Goal: Find specific page/section: Find specific page/section

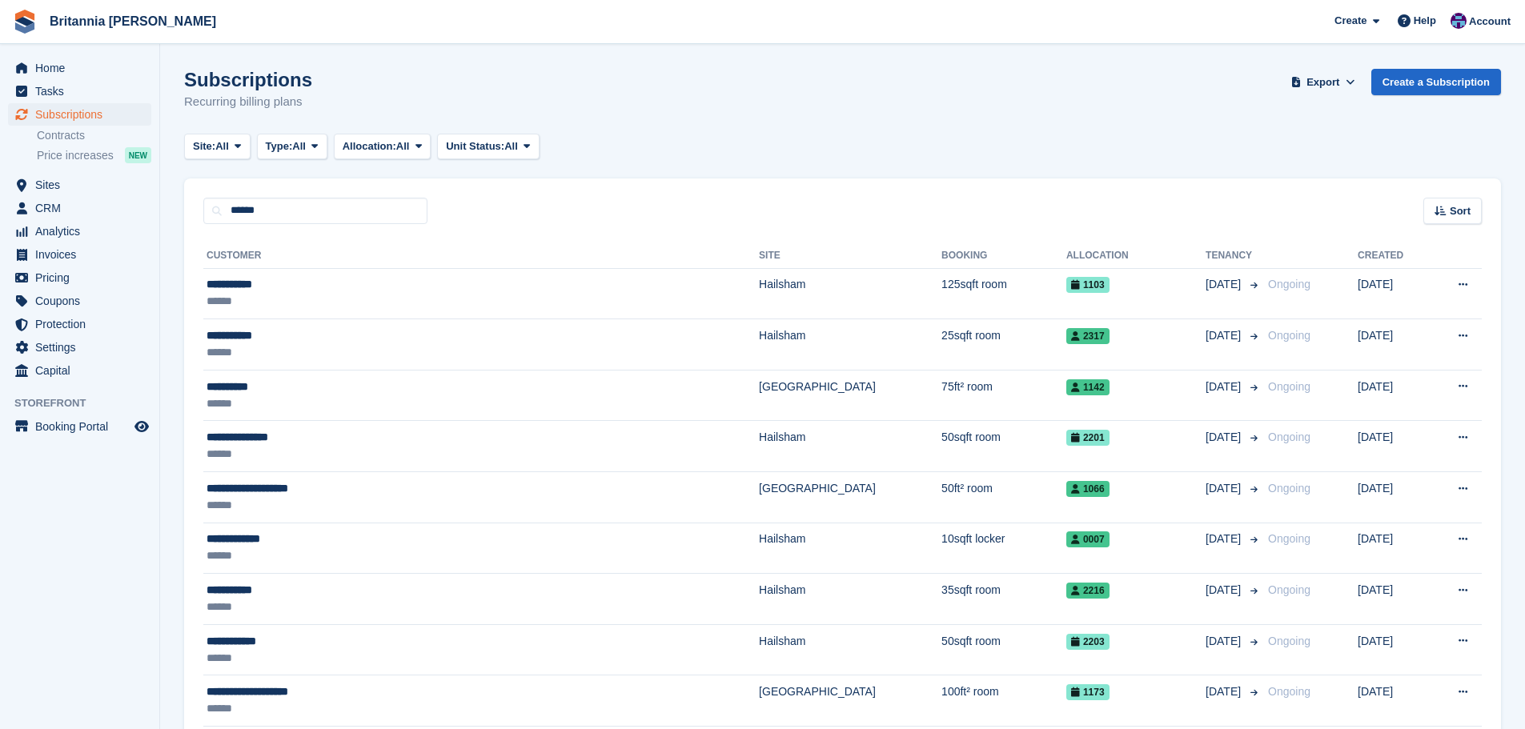
type input "******"
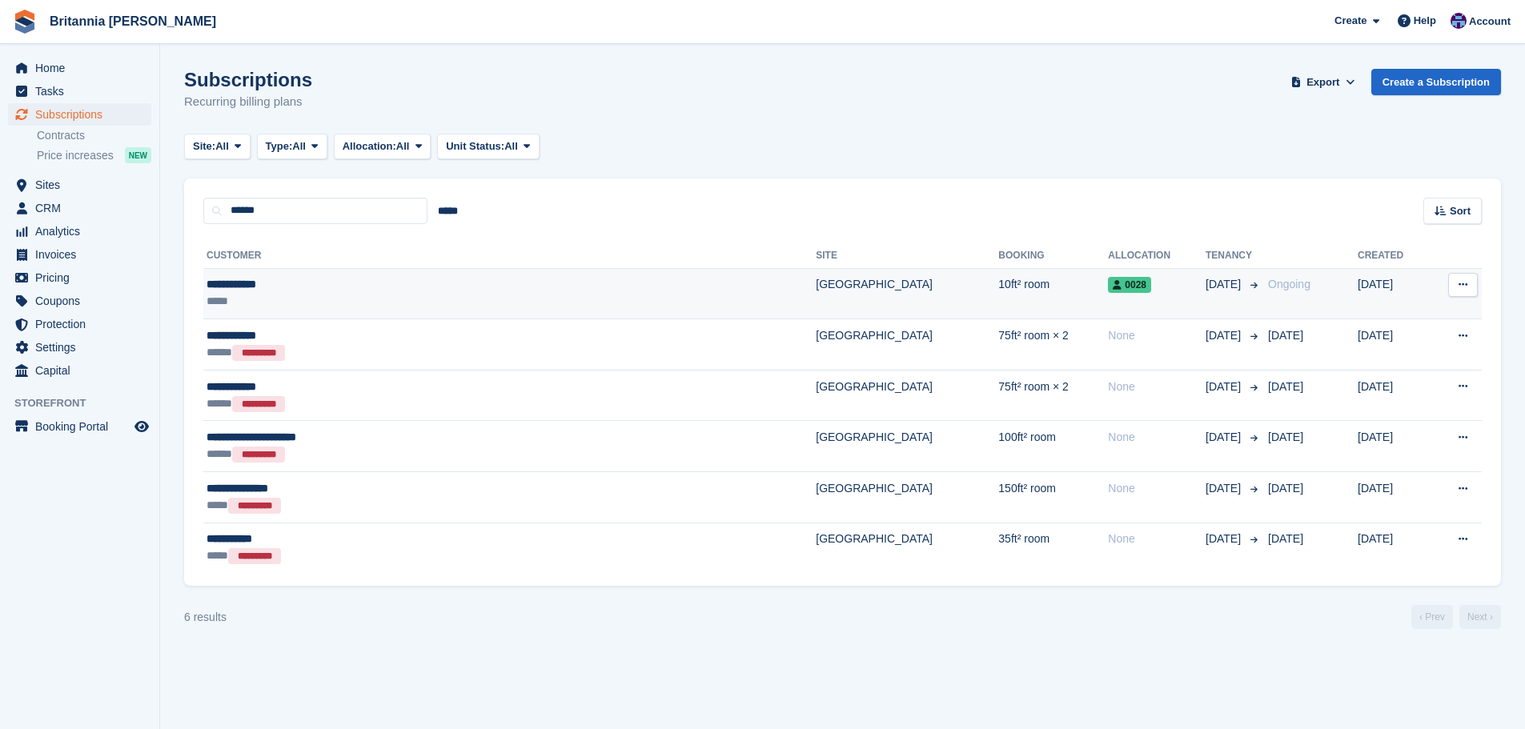
click at [816, 275] on td "[GEOGRAPHIC_DATA]" at bounding box center [907, 293] width 183 height 51
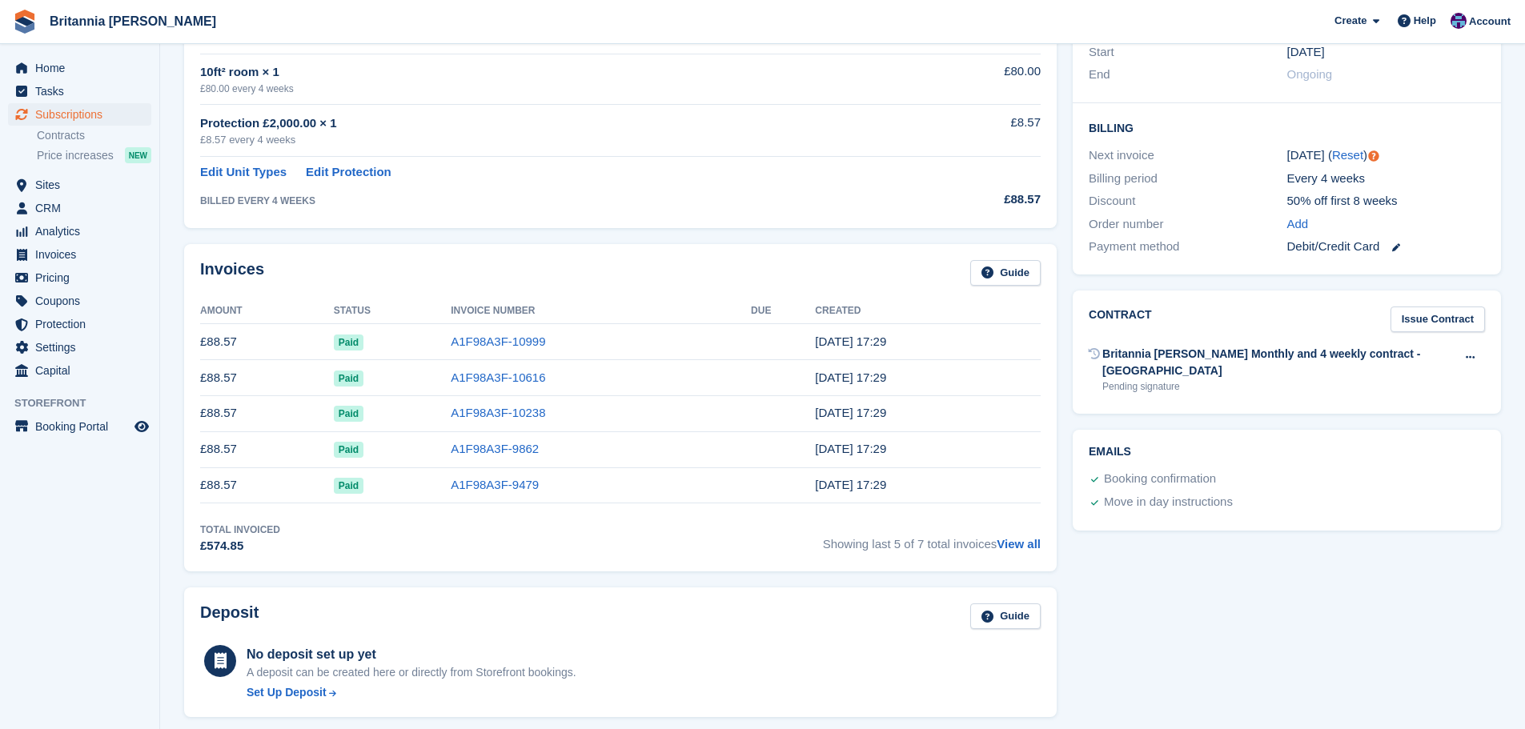
scroll to position [160, 0]
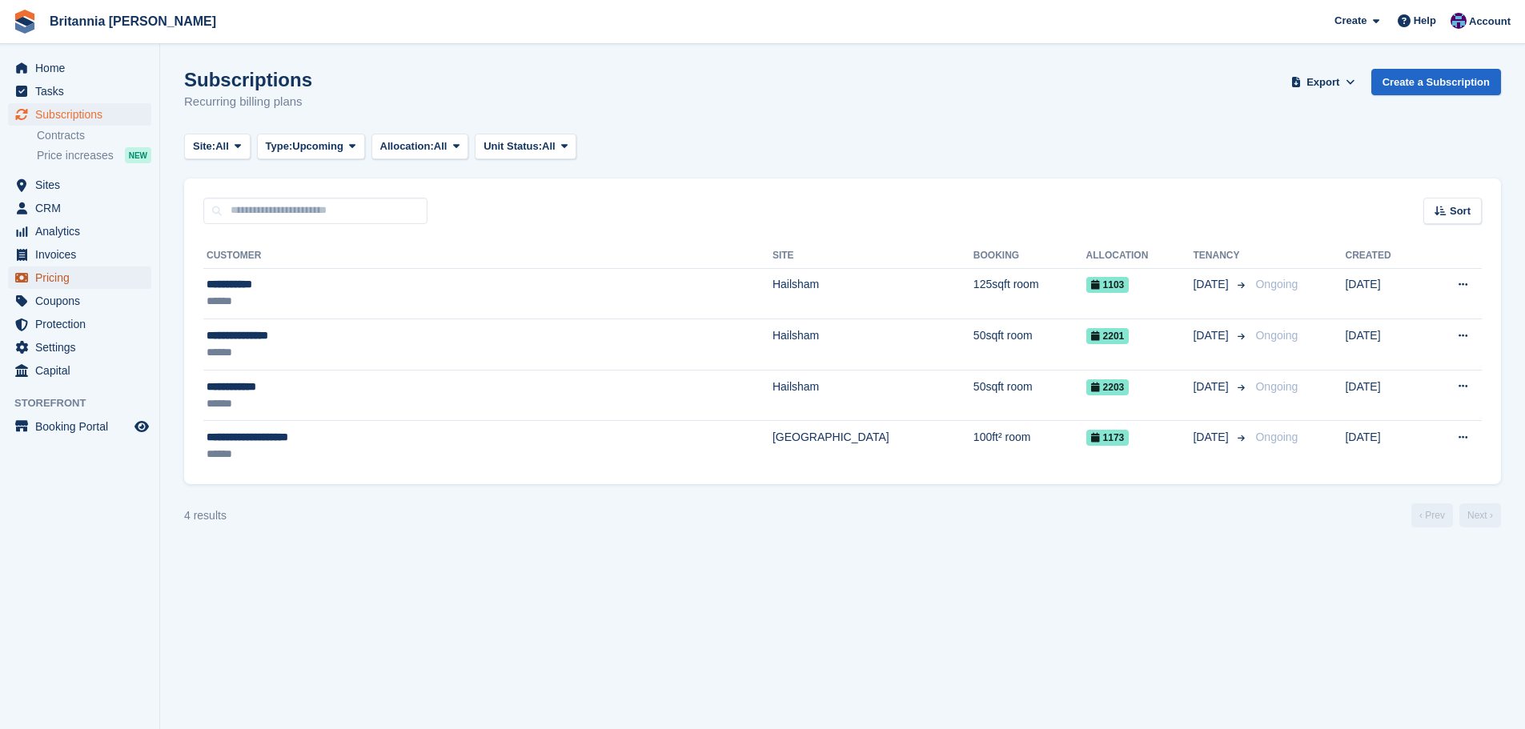
click at [68, 275] on span "Pricing" at bounding box center [83, 278] width 96 height 22
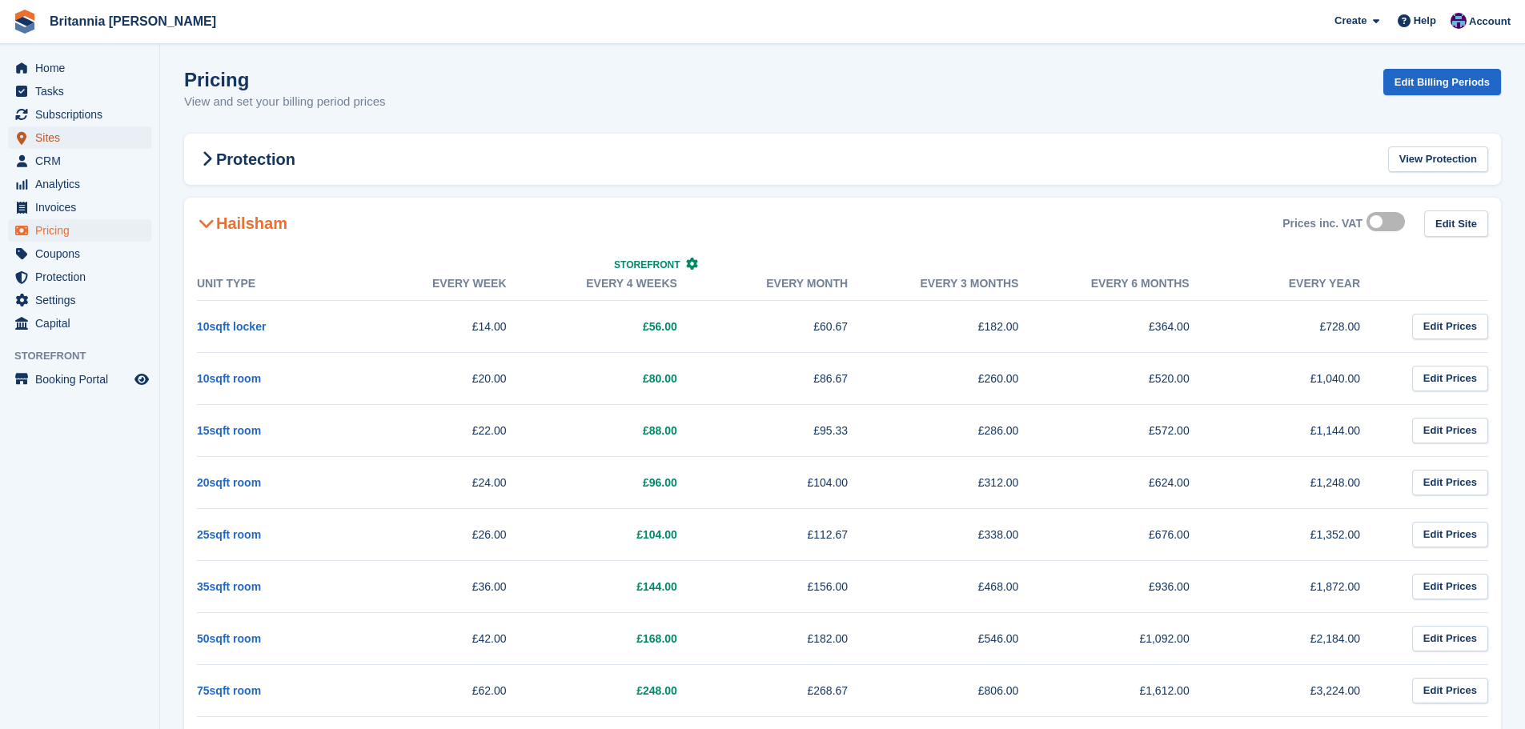
click at [53, 138] on span "Sites" at bounding box center [83, 137] width 96 height 22
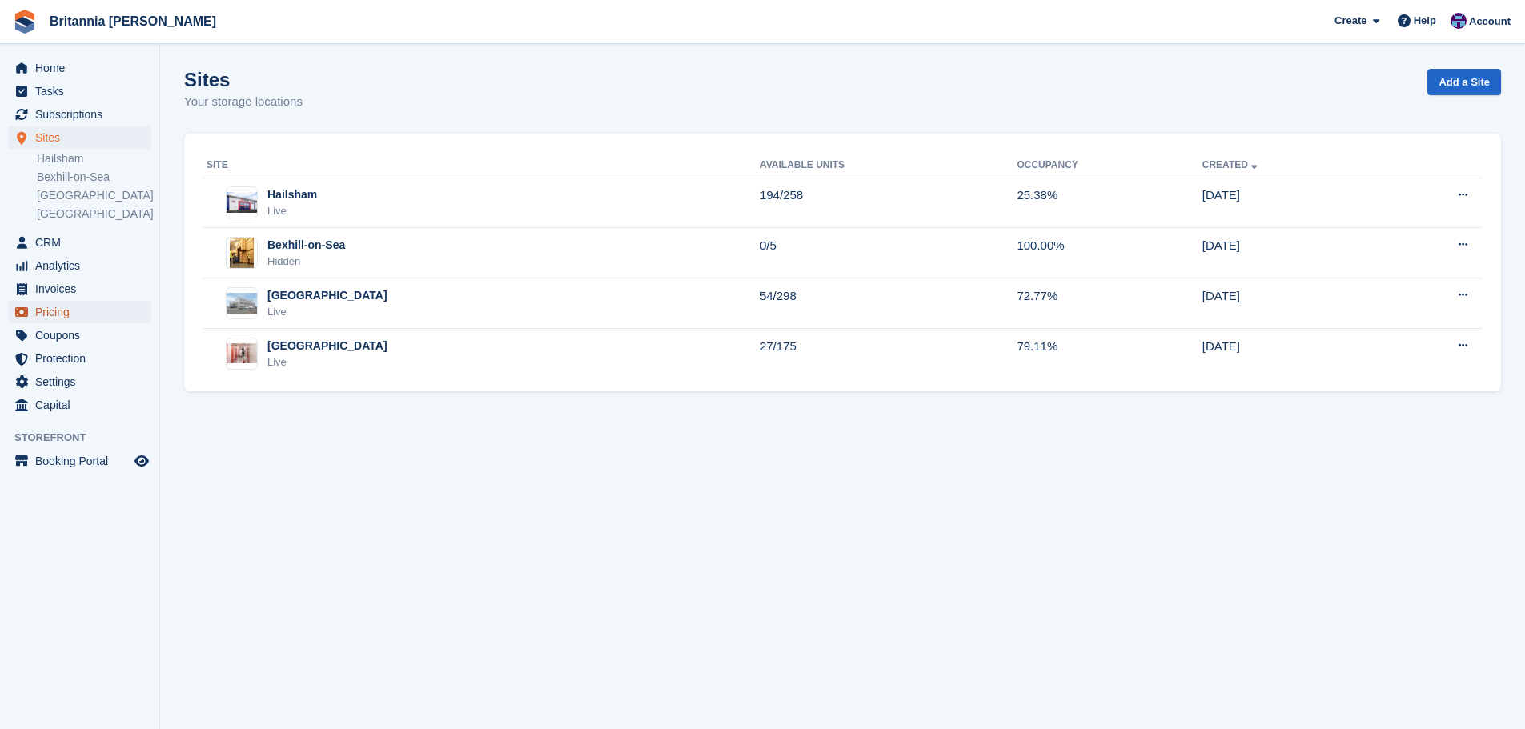
click at [70, 311] on span "Pricing" at bounding box center [83, 312] width 96 height 22
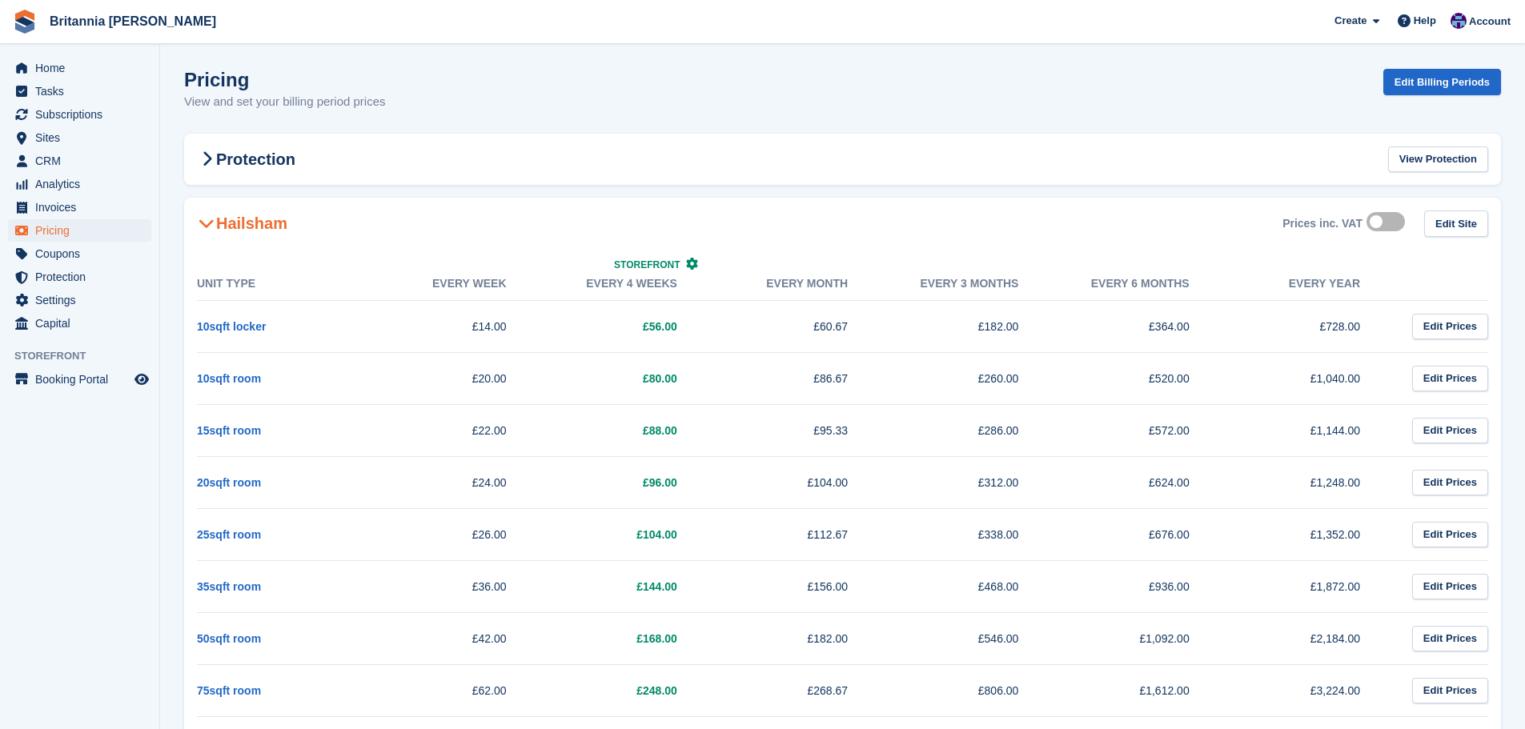
scroll to position [160, 0]
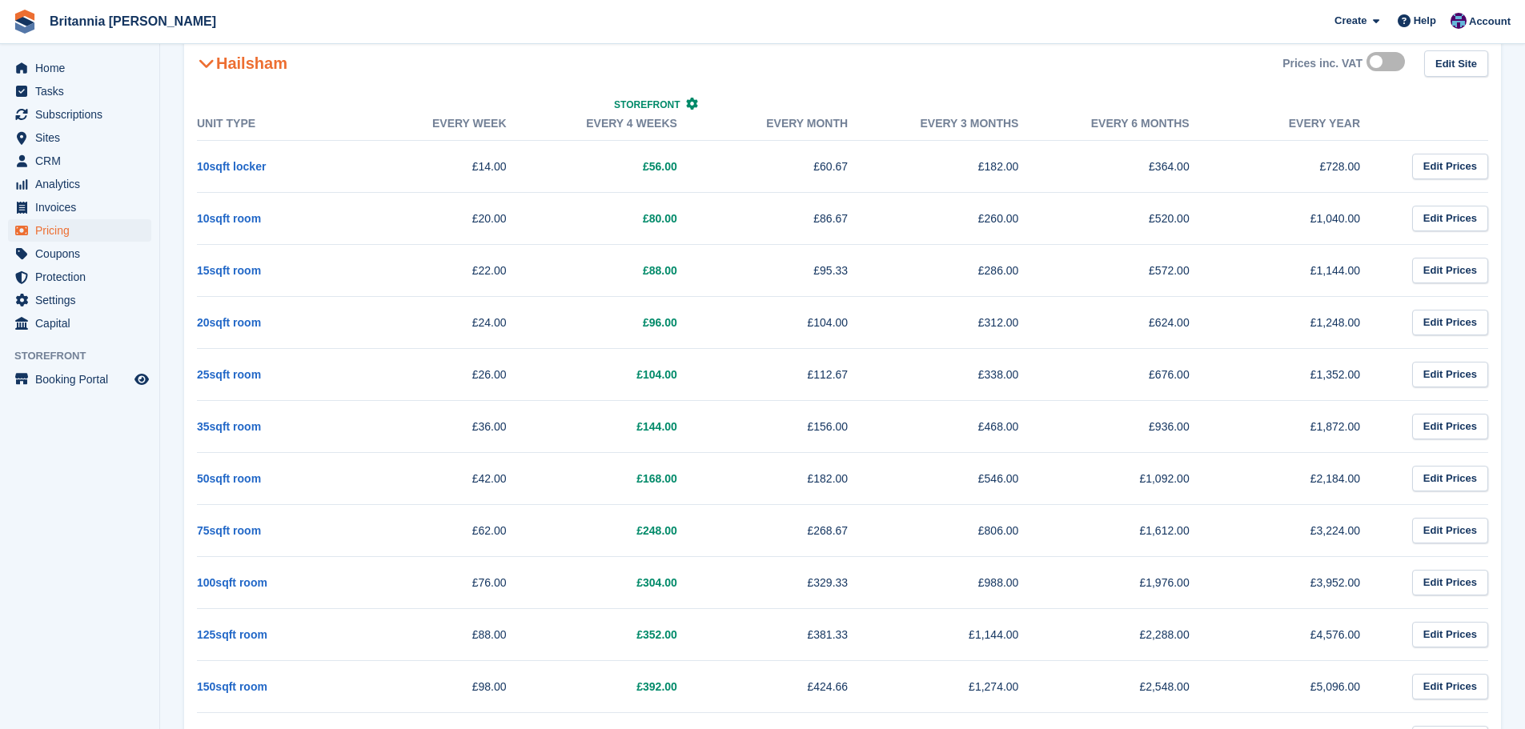
click at [215, 58] on span at bounding box center [206, 63] width 19 height 19
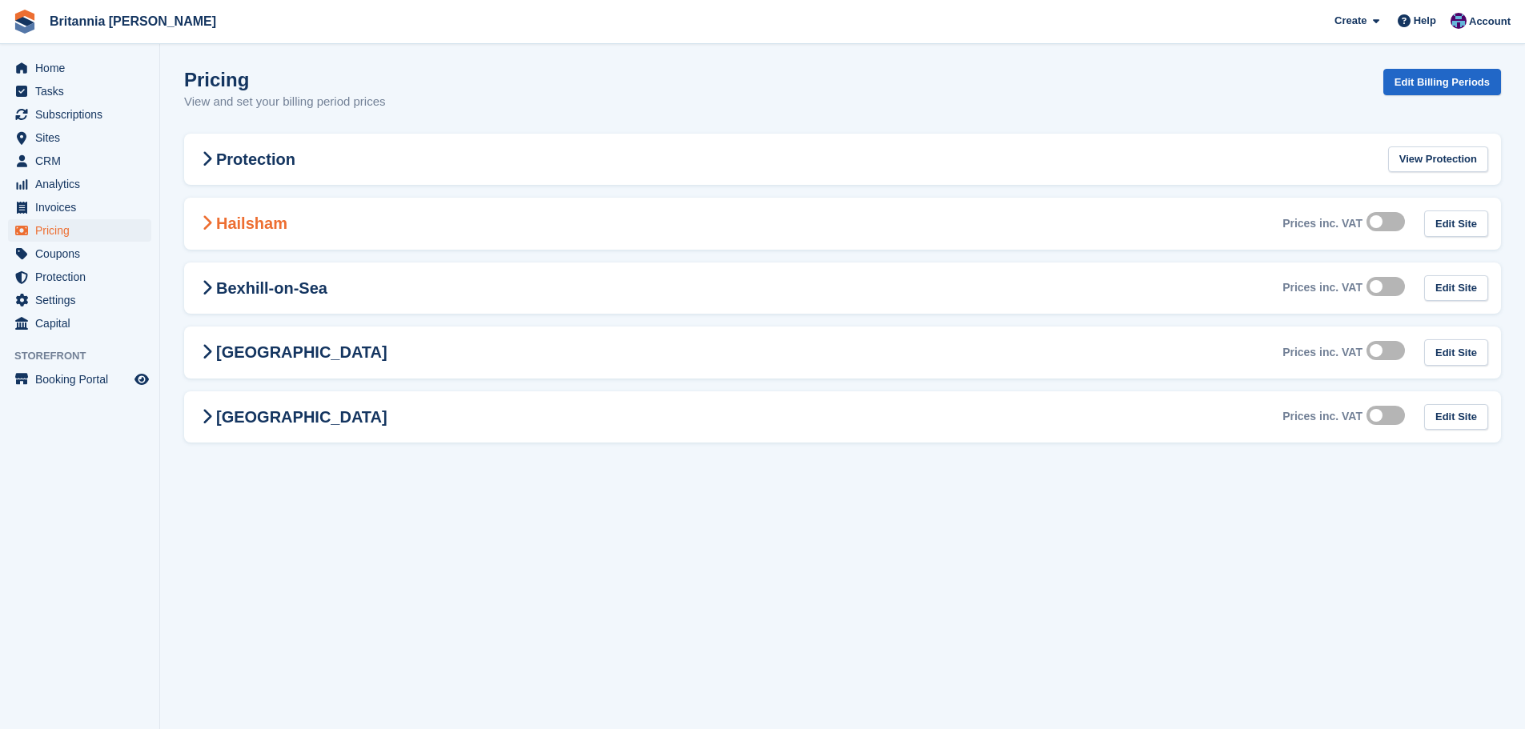
scroll to position [0, 0]
click at [278, 344] on h2 "[GEOGRAPHIC_DATA]" at bounding box center [292, 352] width 191 height 19
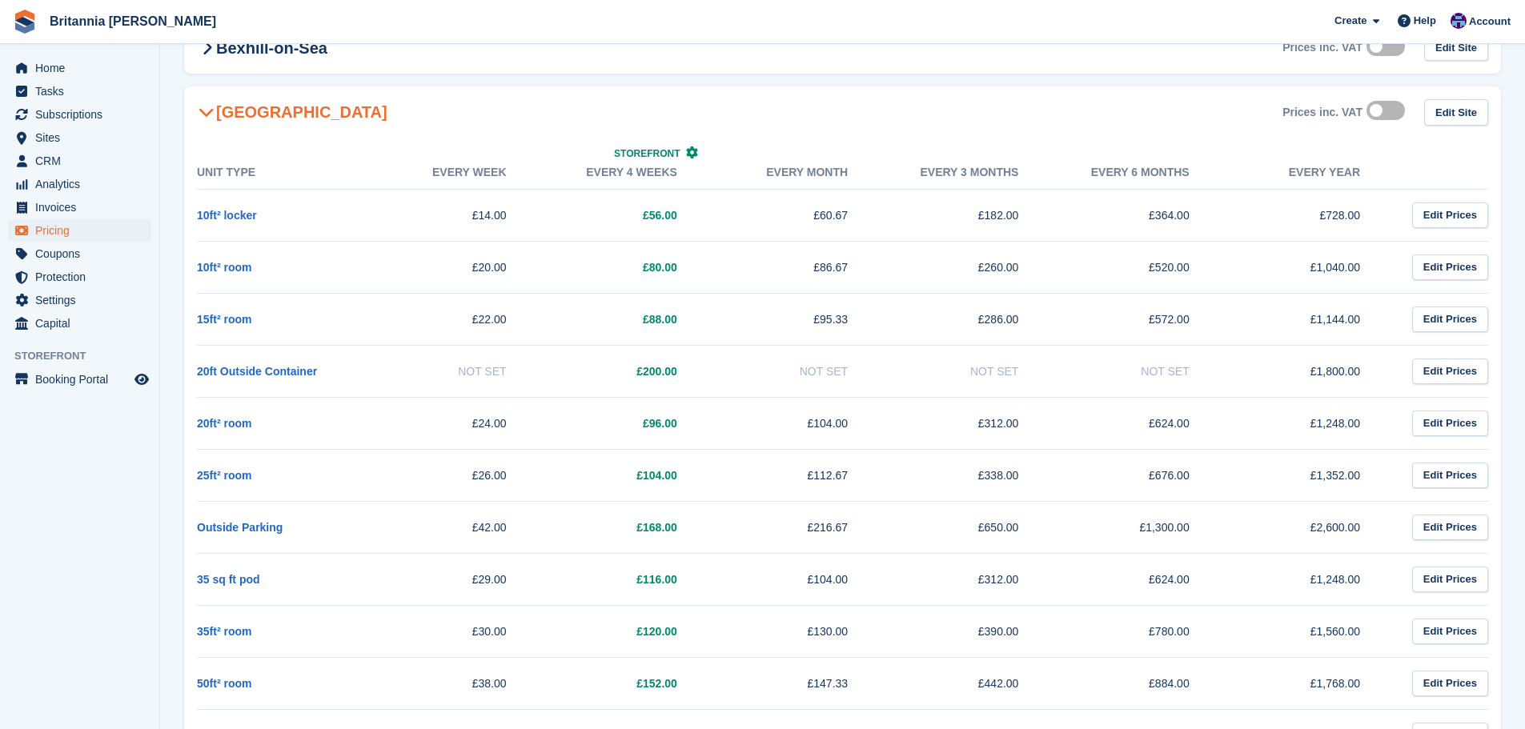
scroll to position [320, 0]
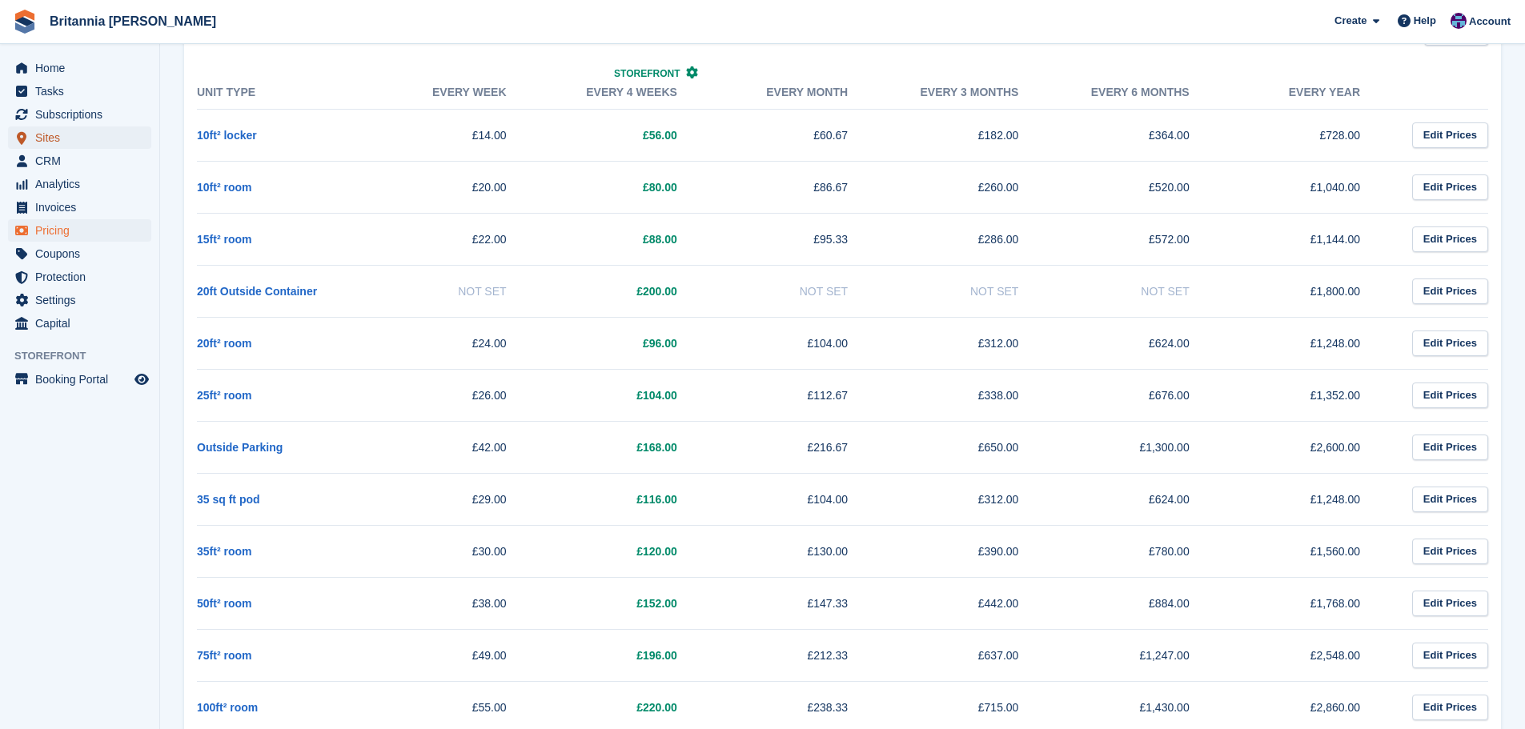
click at [81, 137] on span "Sites" at bounding box center [83, 137] width 96 height 22
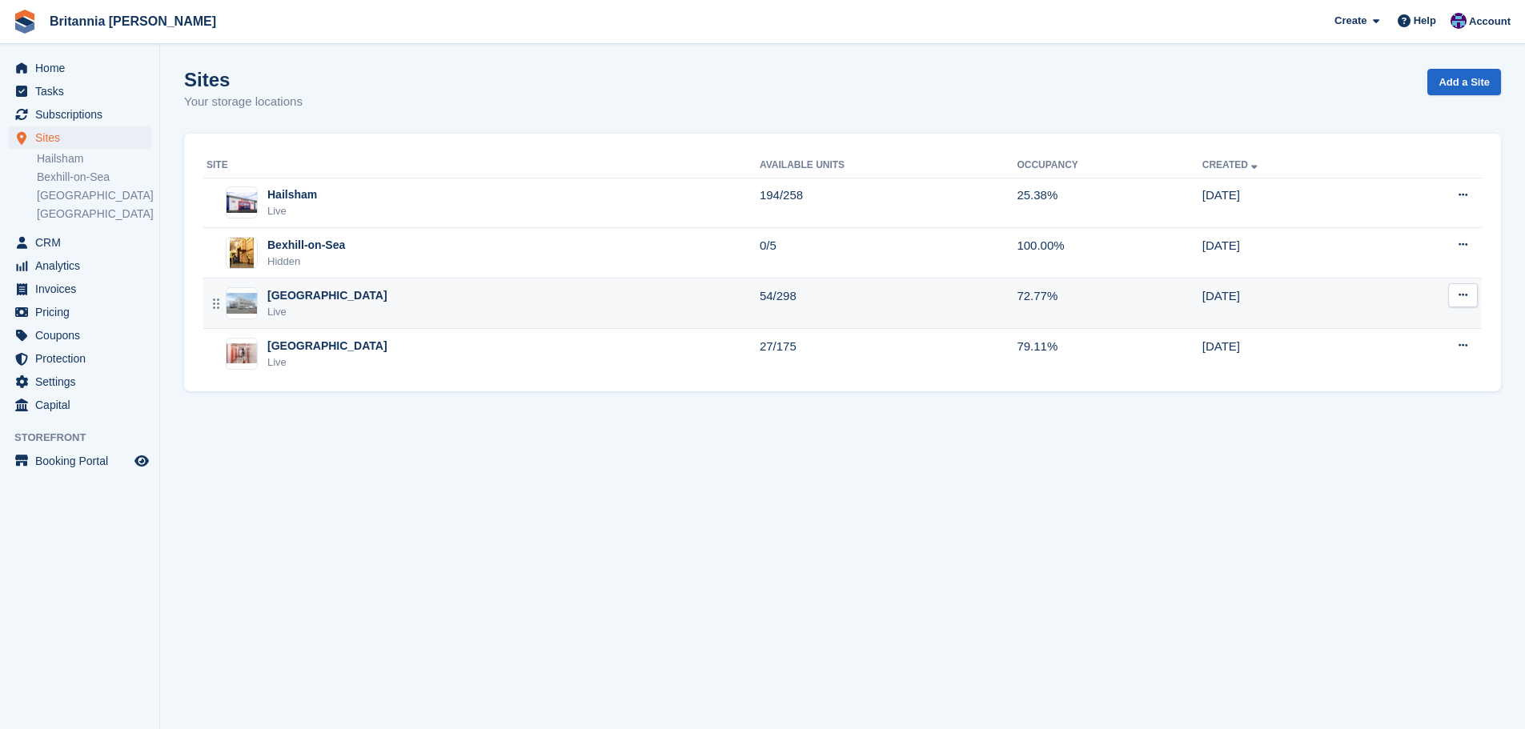
click at [349, 294] on div "Eastbourne Live" at bounding box center [483, 303] width 553 height 33
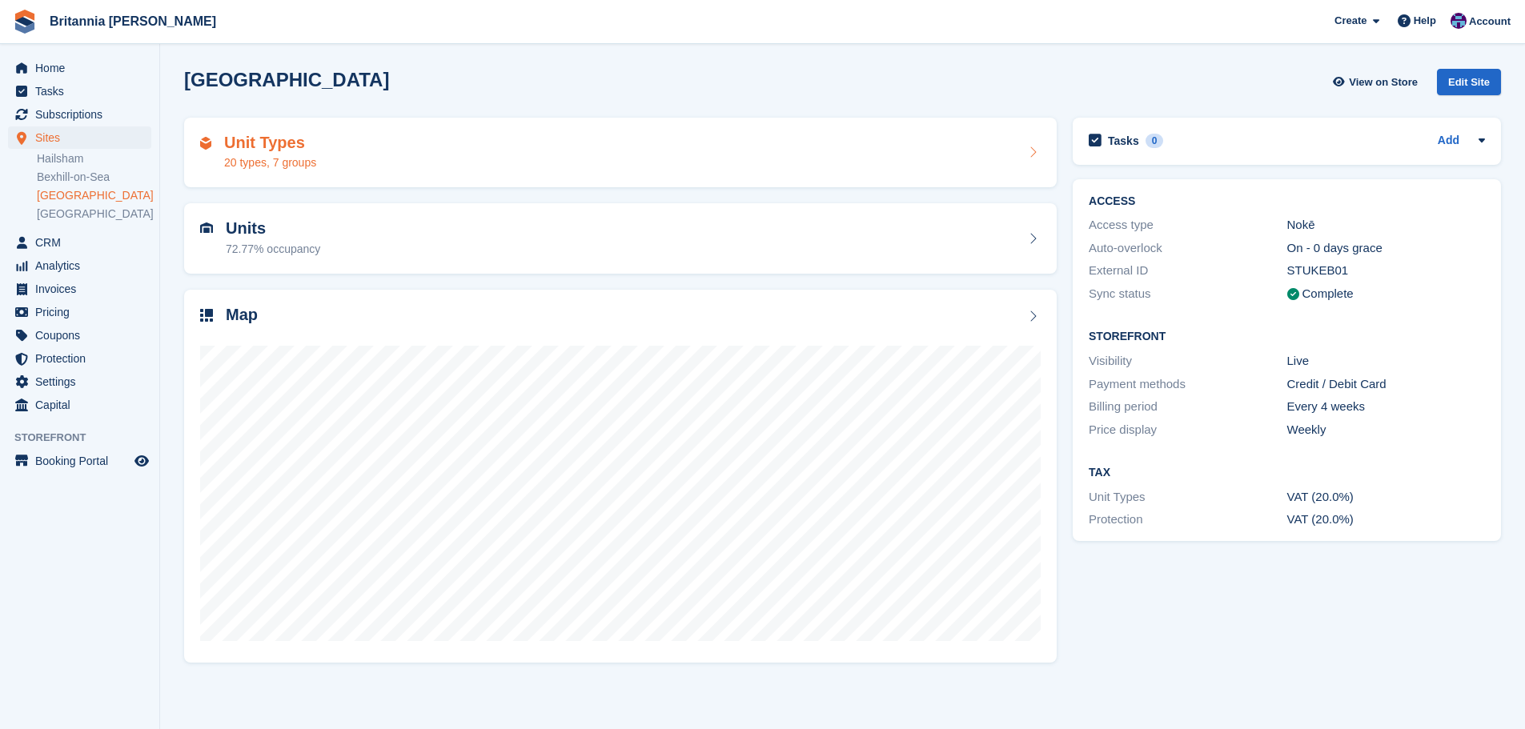
click at [300, 145] on h2 "Unit Types" at bounding box center [270, 143] width 92 height 18
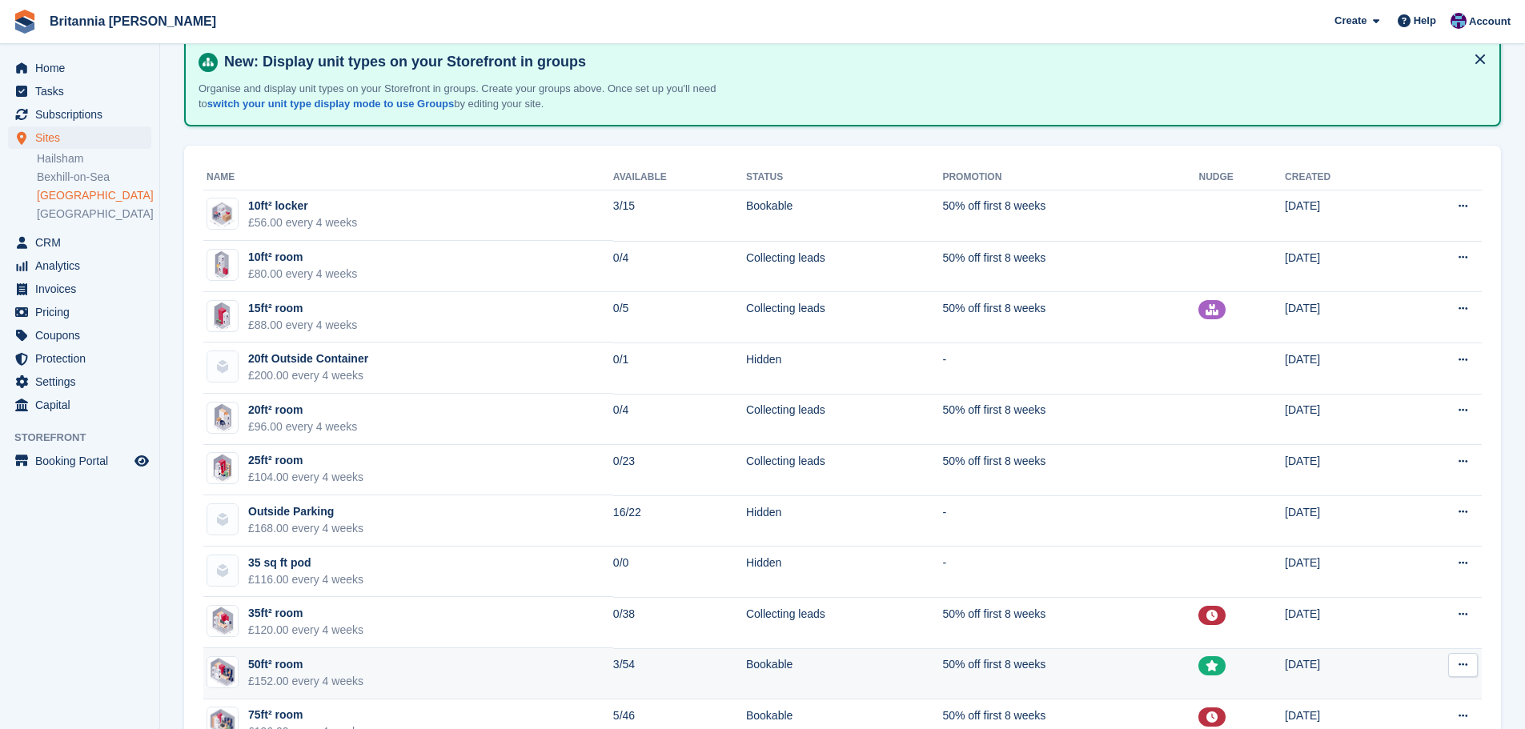
scroll to position [240, 0]
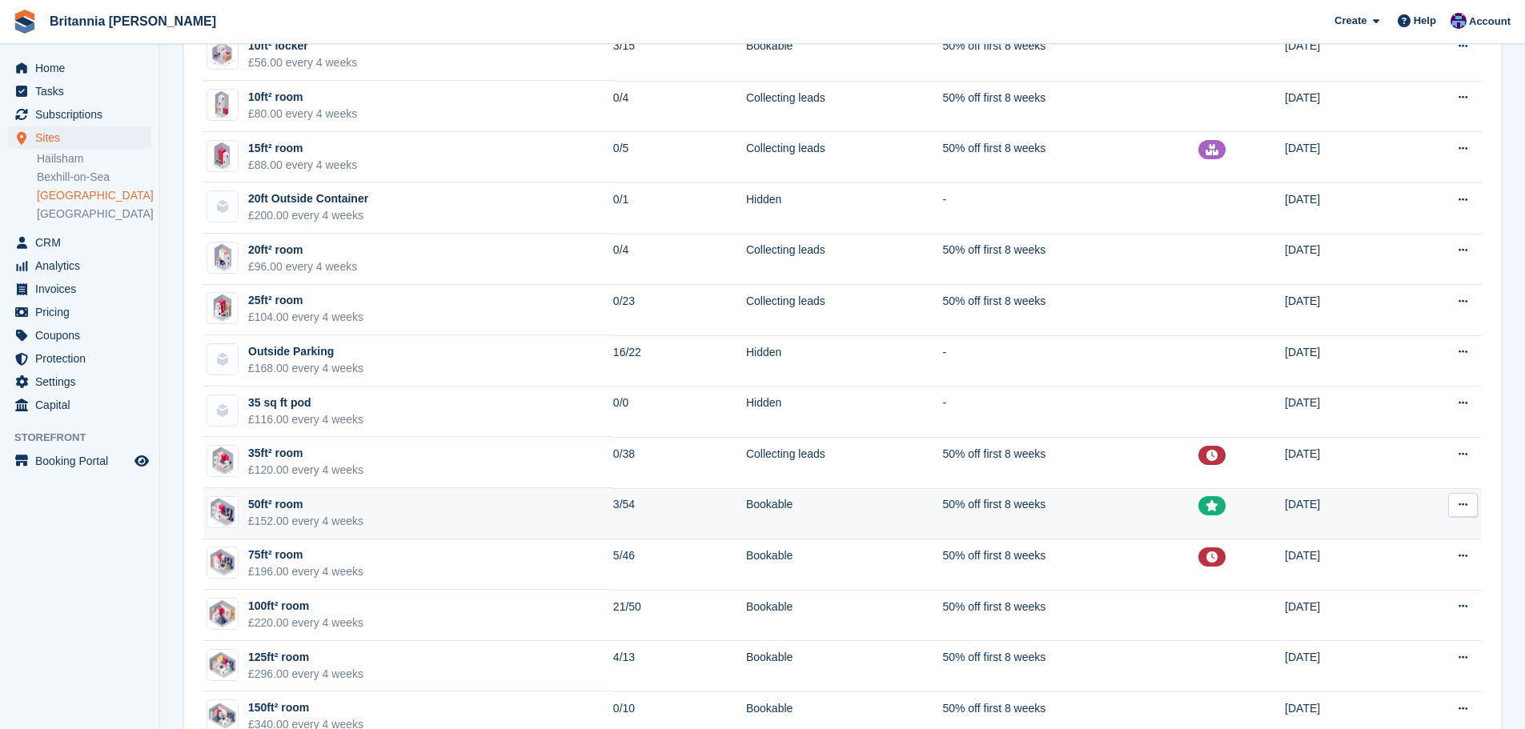
click at [663, 522] on td "3/54" at bounding box center [679, 513] width 133 height 51
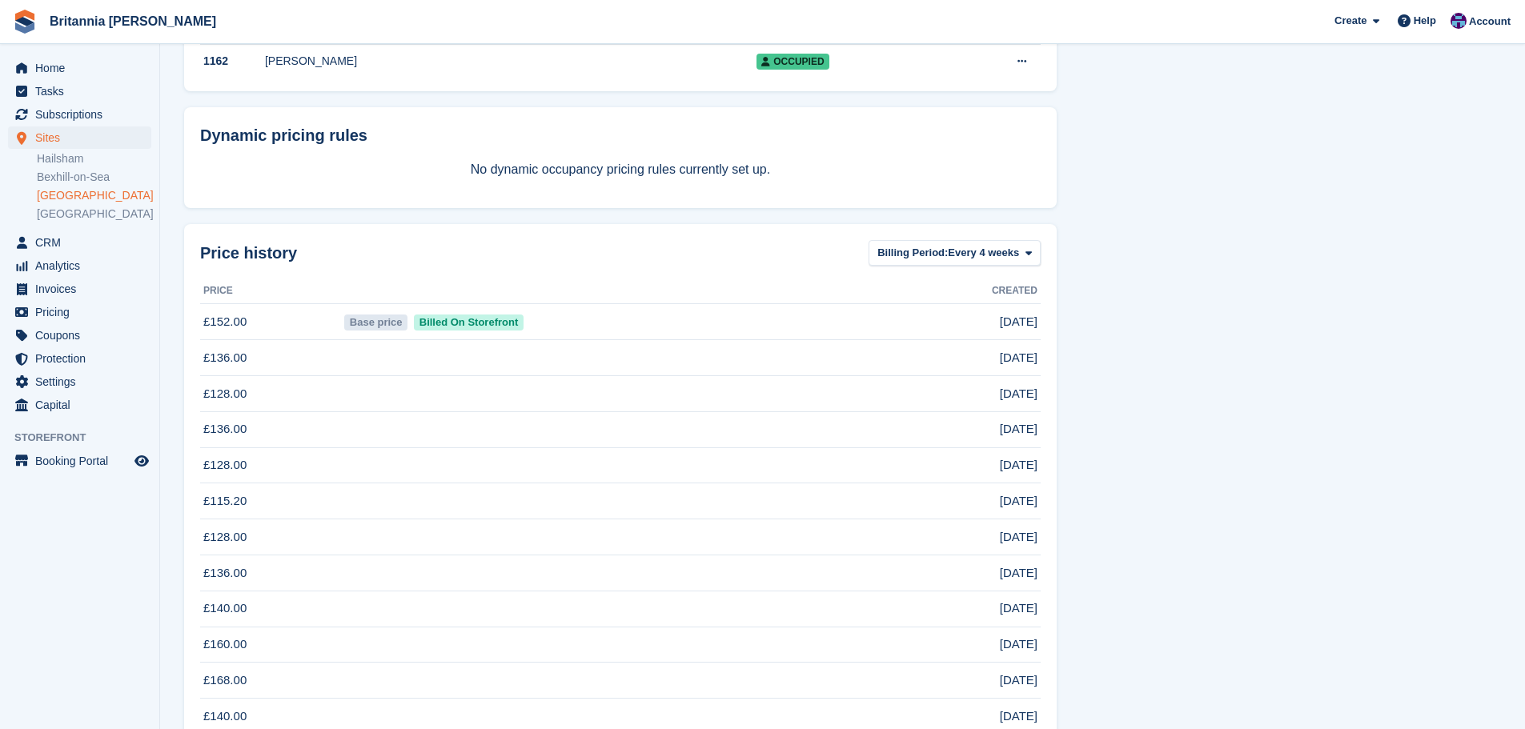
scroll to position [2204, 0]
